Goal: Information Seeking & Learning: Compare options

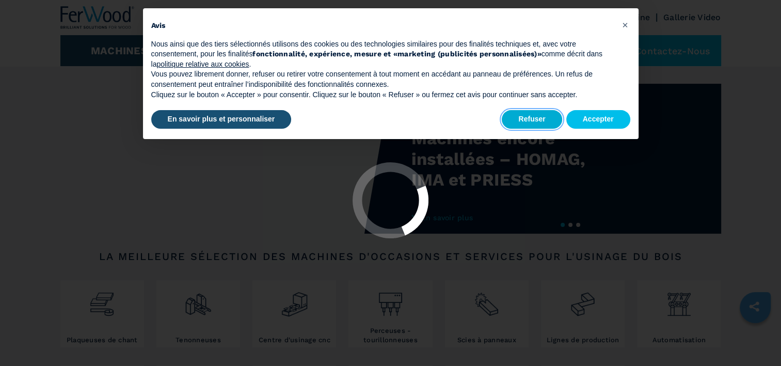
click at [537, 117] on button "Refuser" at bounding box center [532, 119] width 60 height 19
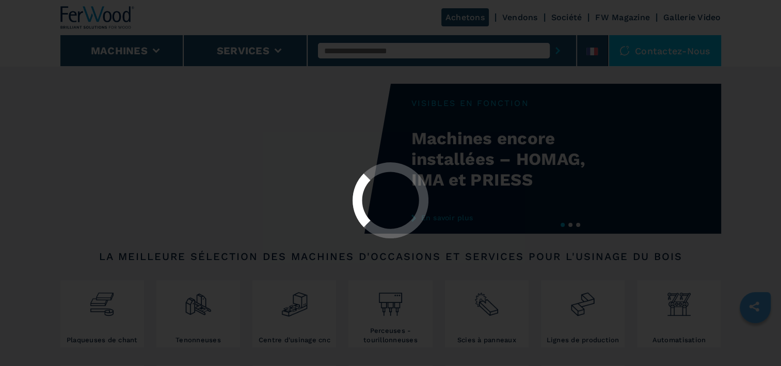
select select "**********"
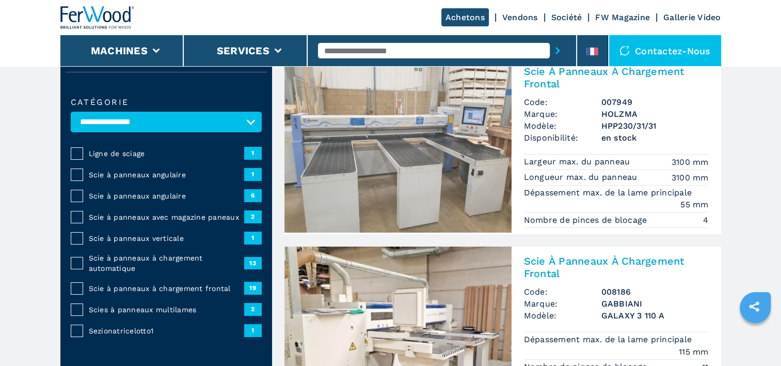
scroll to position [103, 0]
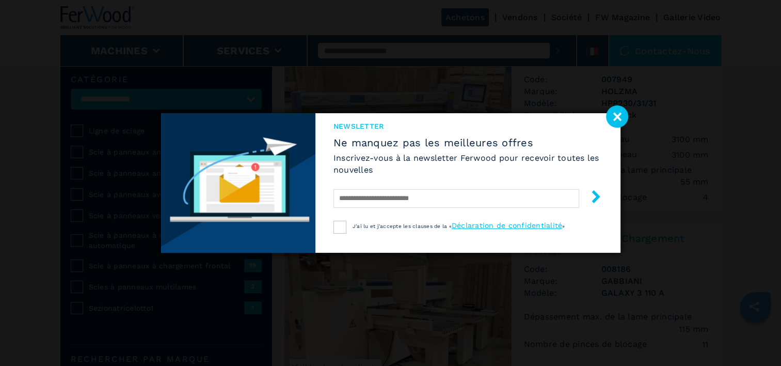
select select "**********"
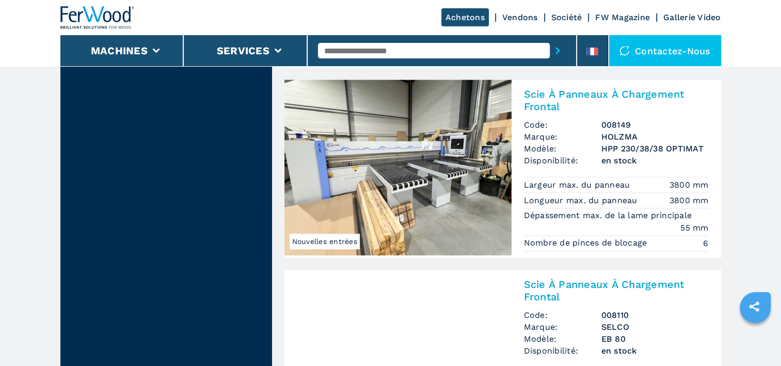
scroll to position [1085, 0]
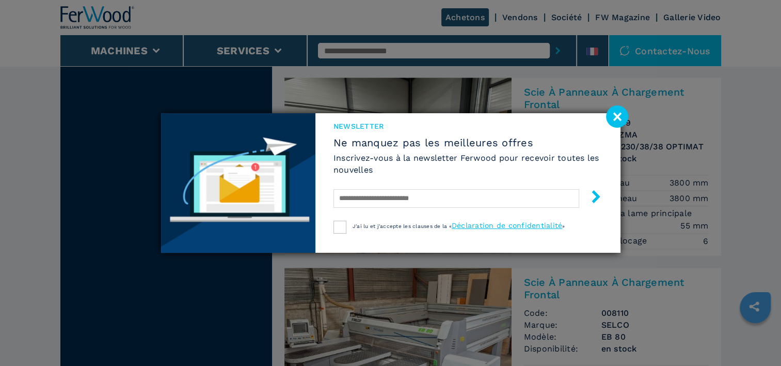
click at [609, 118] on image at bounding box center [617, 116] width 22 height 22
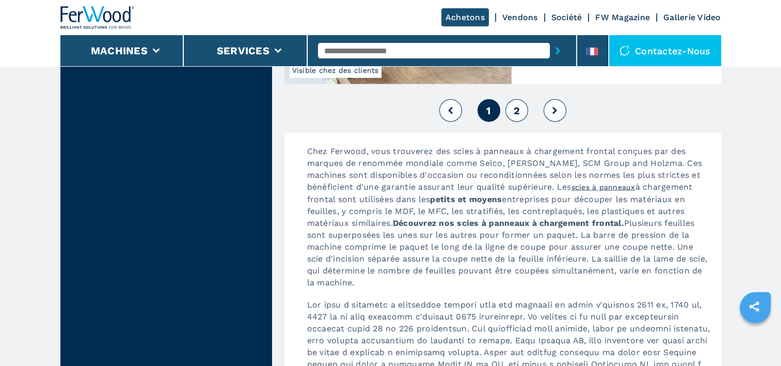
scroll to position [2324, 0]
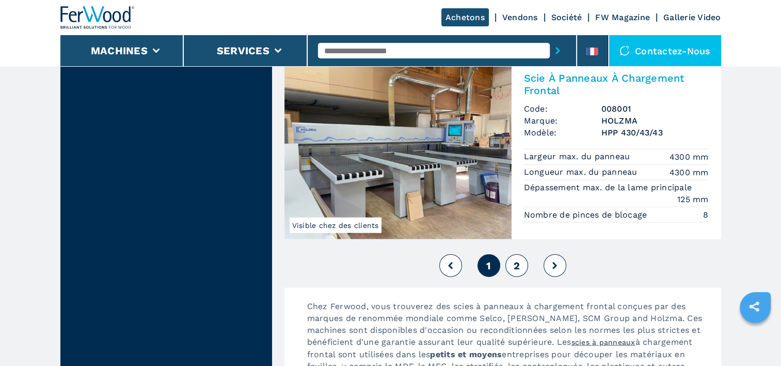
click at [511, 255] on button "2" at bounding box center [517, 265] width 23 height 23
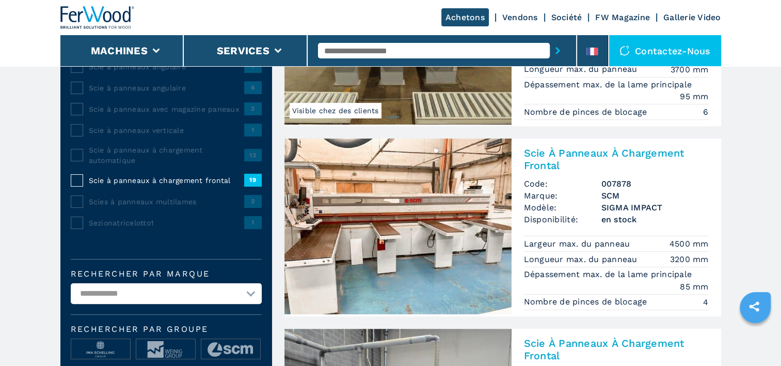
scroll to position [207, 0]
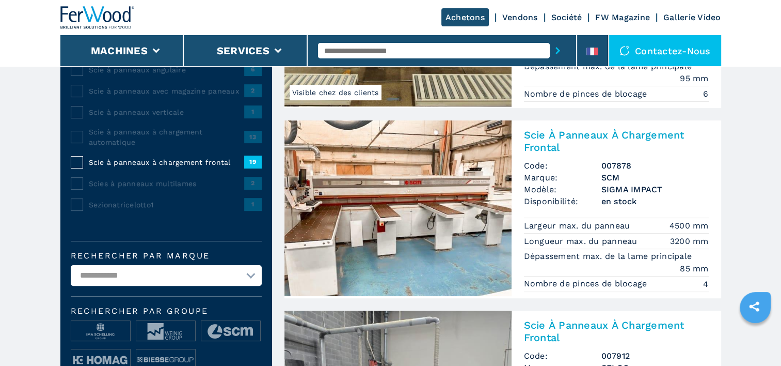
click at [558, 135] on h2 "Scie À Panneaux À Chargement Frontal" at bounding box center [616, 141] width 185 height 25
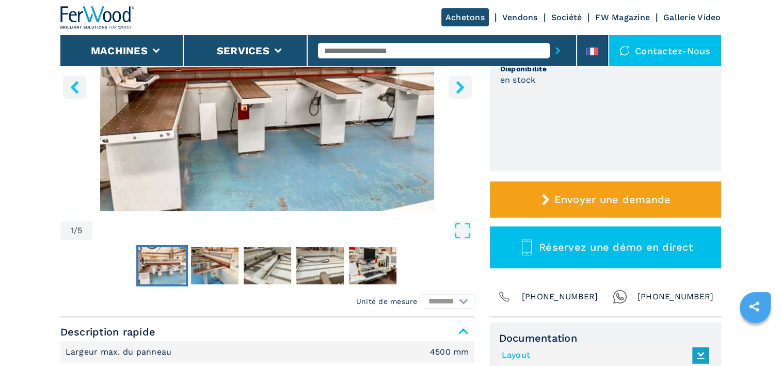
scroll to position [207, 0]
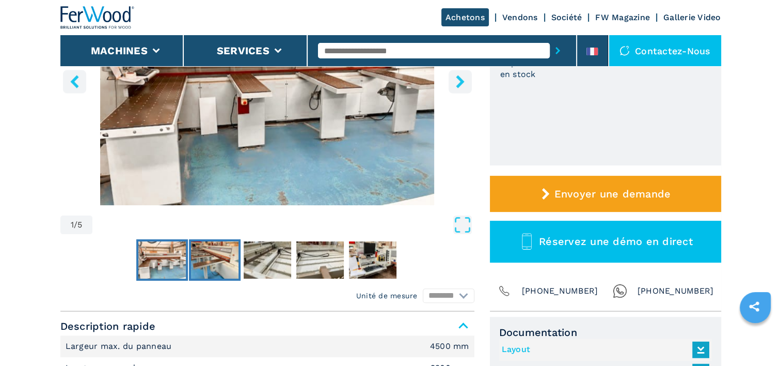
click at [220, 258] on img "Go to Slide 2" at bounding box center [215, 259] width 48 height 37
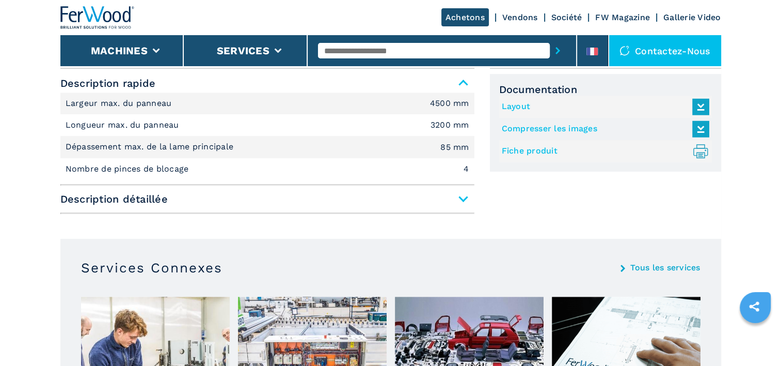
scroll to position [465, 0]
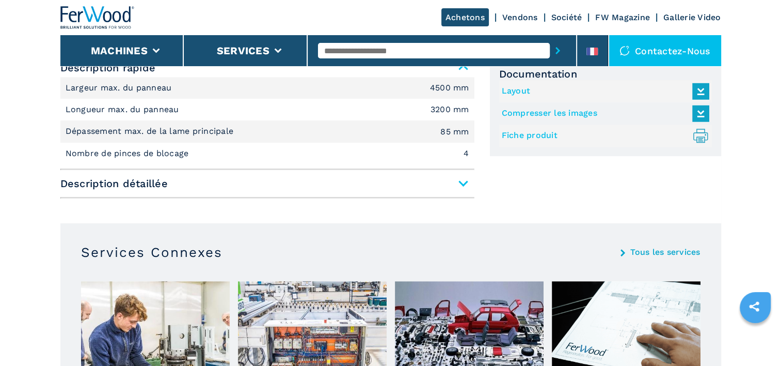
click at [463, 182] on span "Description détaillée" at bounding box center [267, 183] width 414 height 19
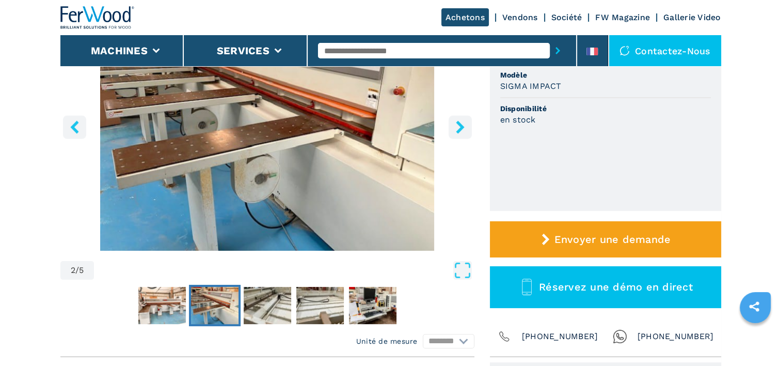
scroll to position [155, 0]
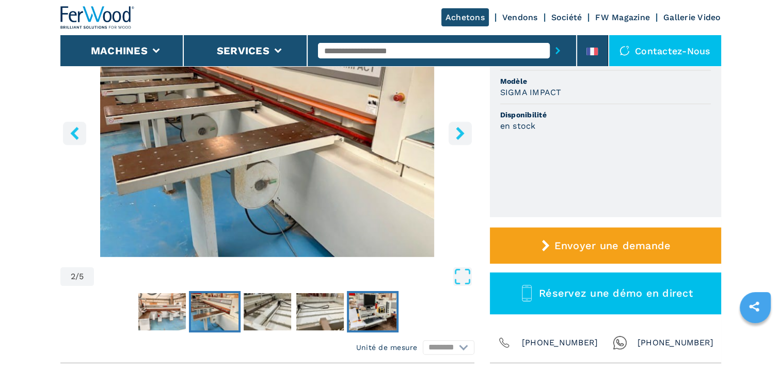
click at [374, 301] on img "Go to Slide 5" at bounding box center [373, 311] width 48 height 37
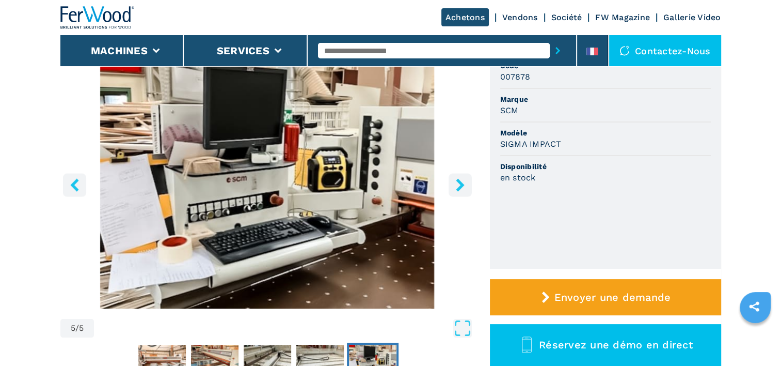
scroll to position [52, 0]
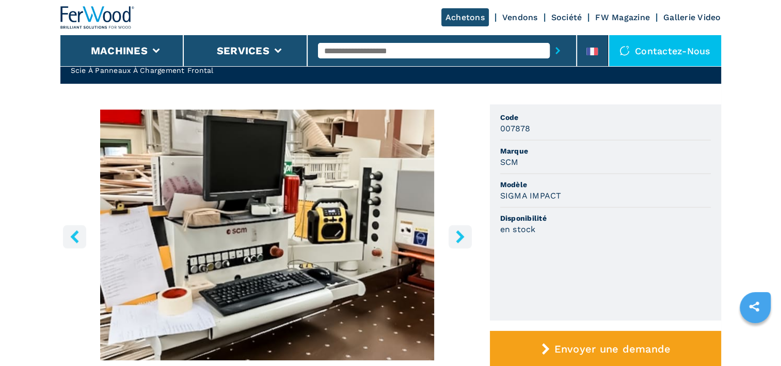
click at [467, 236] on button "right-button" at bounding box center [460, 236] width 23 height 23
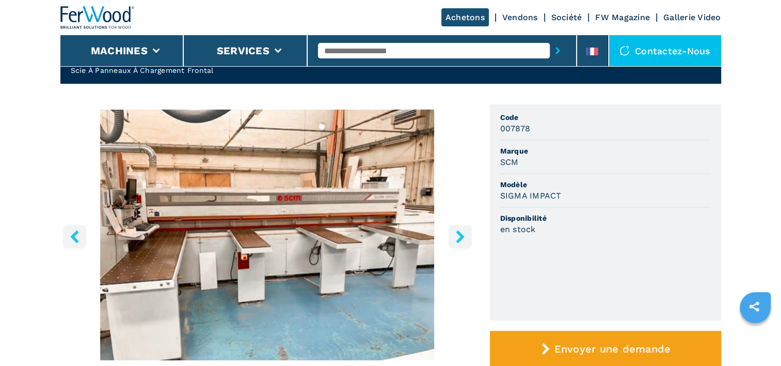
click at [464, 236] on icon "right-button" at bounding box center [460, 236] width 13 height 13
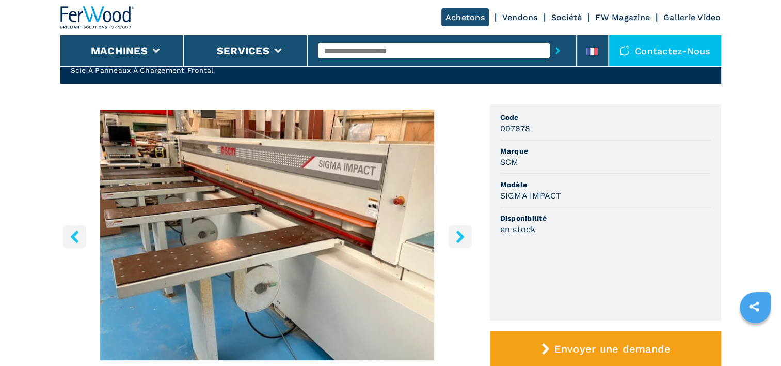
click at [464, 236] on icon "right-button" at bounding box center [460, 236] width 13 height 13
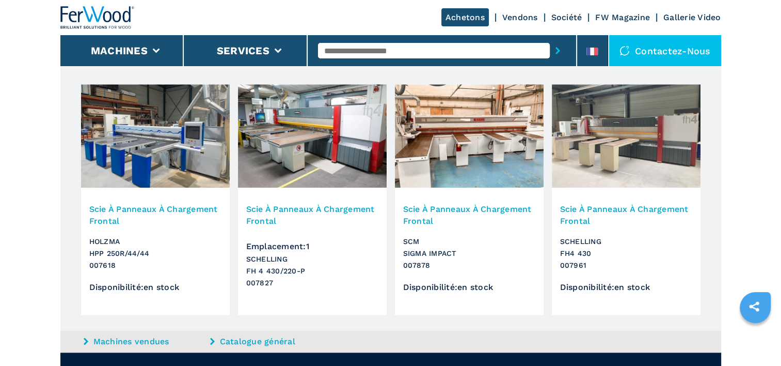
scroll to position [1136, 0]
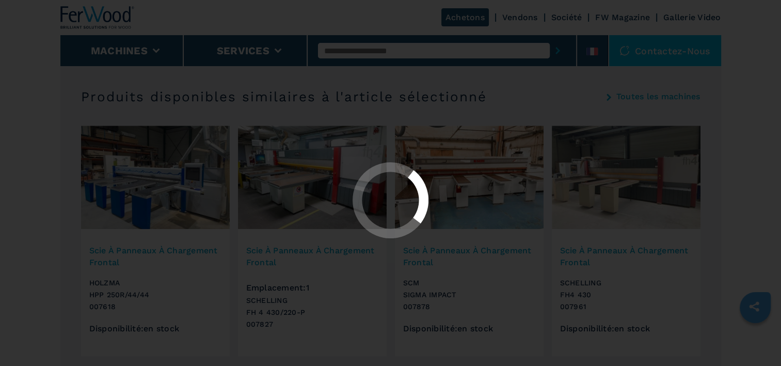
select select "**********"
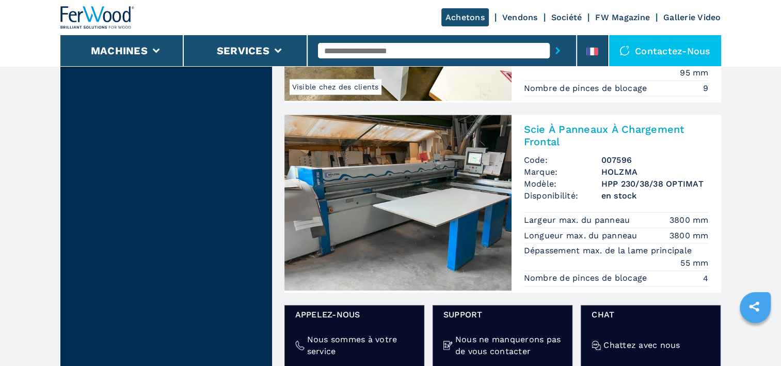
scroll to position [1447, 0]
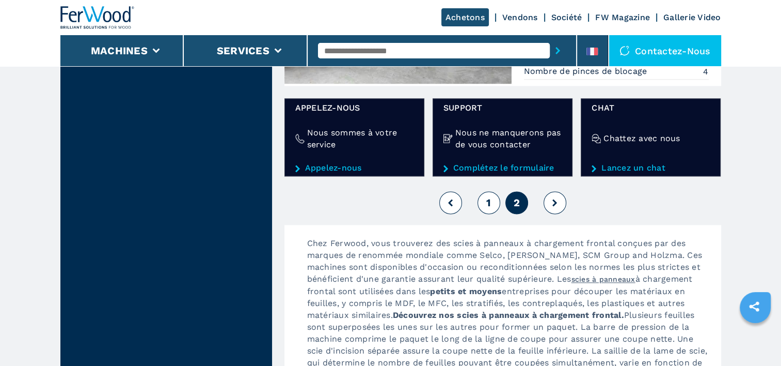
click at [556, 202] on button at bounding box center [555, 202] width 23 height 23
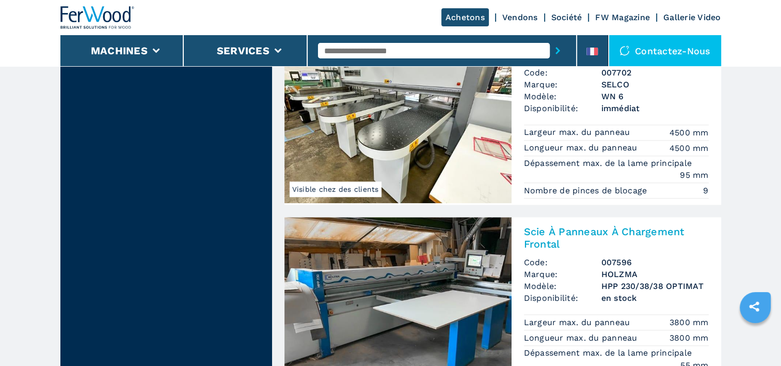
scroll to position [1085, 0]
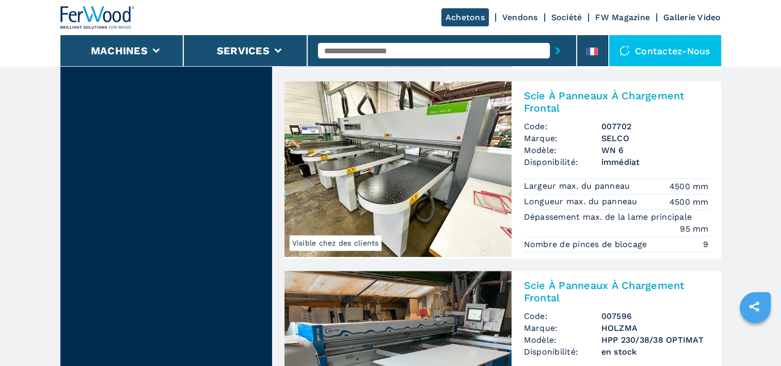
click at [426, 140] on img at bounding box center [398, 169] width 227 height 176
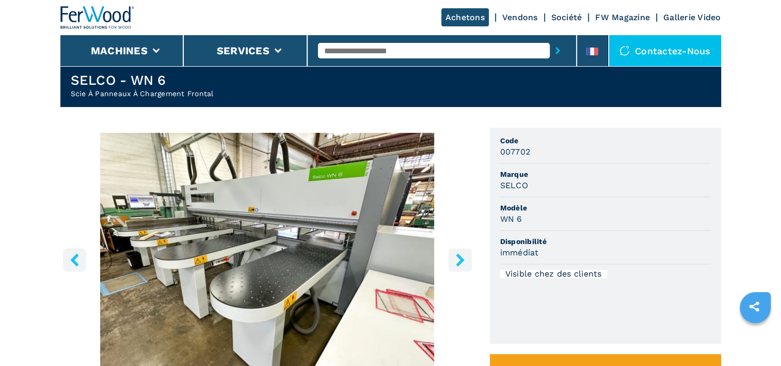
scroll to position [103, 0]
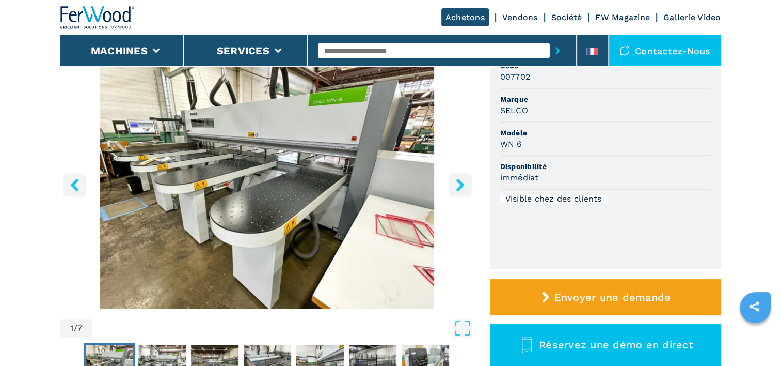
click at [459, 187] on icon "right-button" at bounding box center [460, 184] width 8 height 13
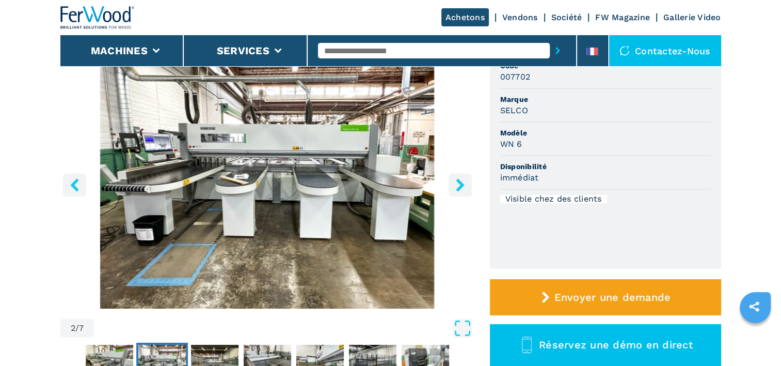
click at [459, 182] on icon "right-button" at bounding box center [460, 184] width 8 height 13
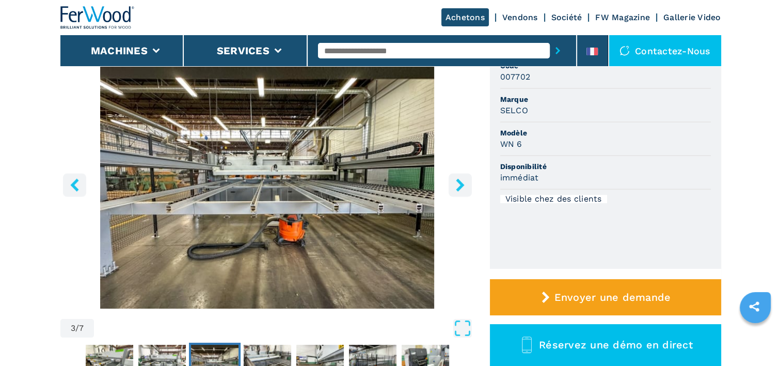
click at [459, 182] on icon "right-button" at bounding box center [460, 184] width 8 height 13
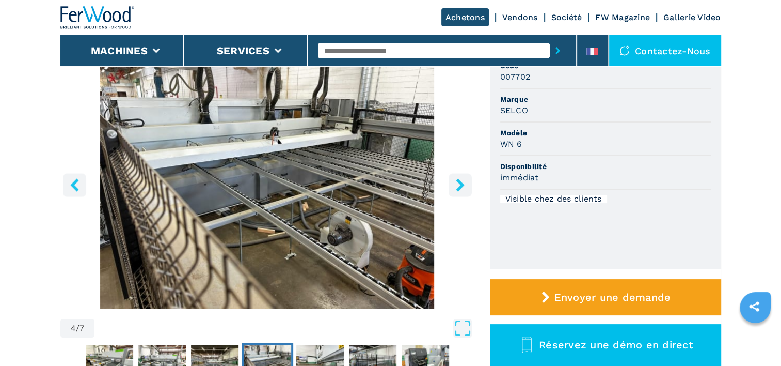
click at [459, 182] on icon "right-button" at bounding box center [460, 184] width 8 height 13
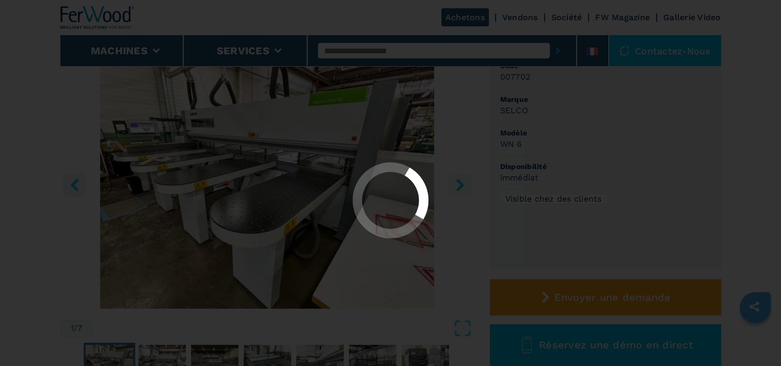
select select "**********"
